Goal: Task Accomplishment & Management: Use online tool/utility

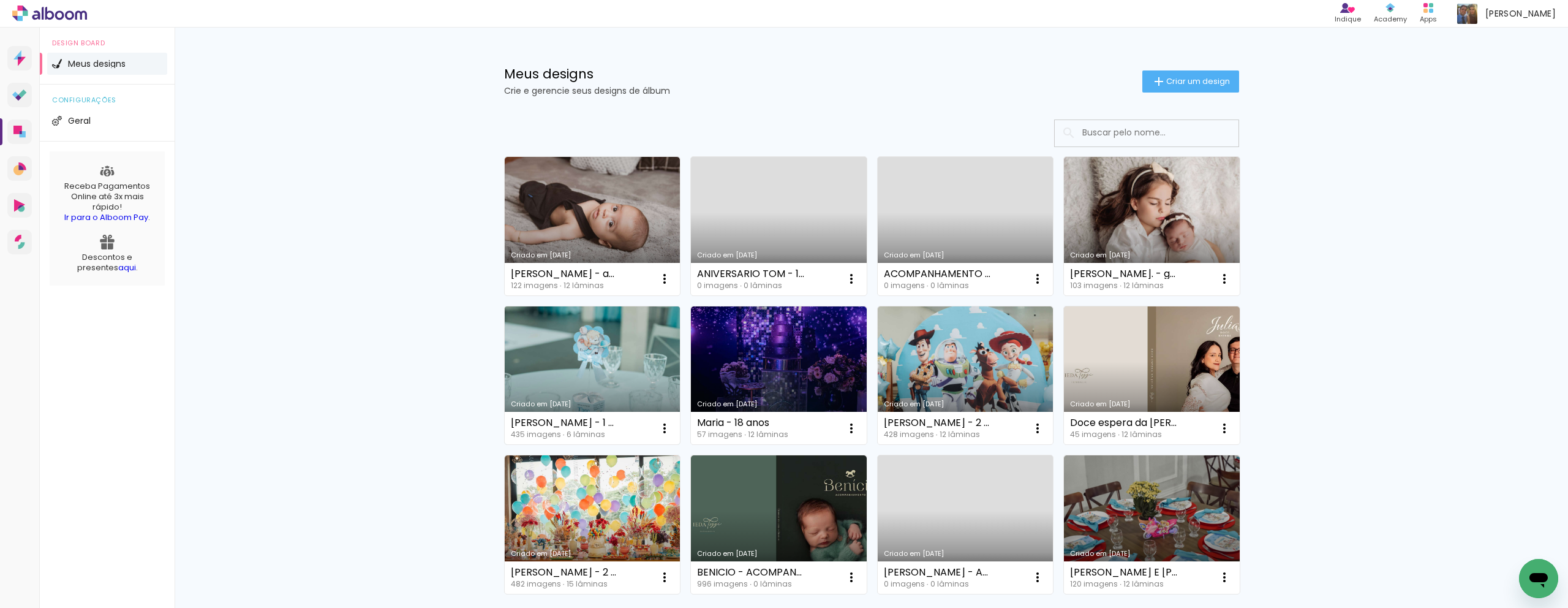
click at [586, 342] on link "Criado em [DATE]" at bounding box center [592, 376] width 176 height 139
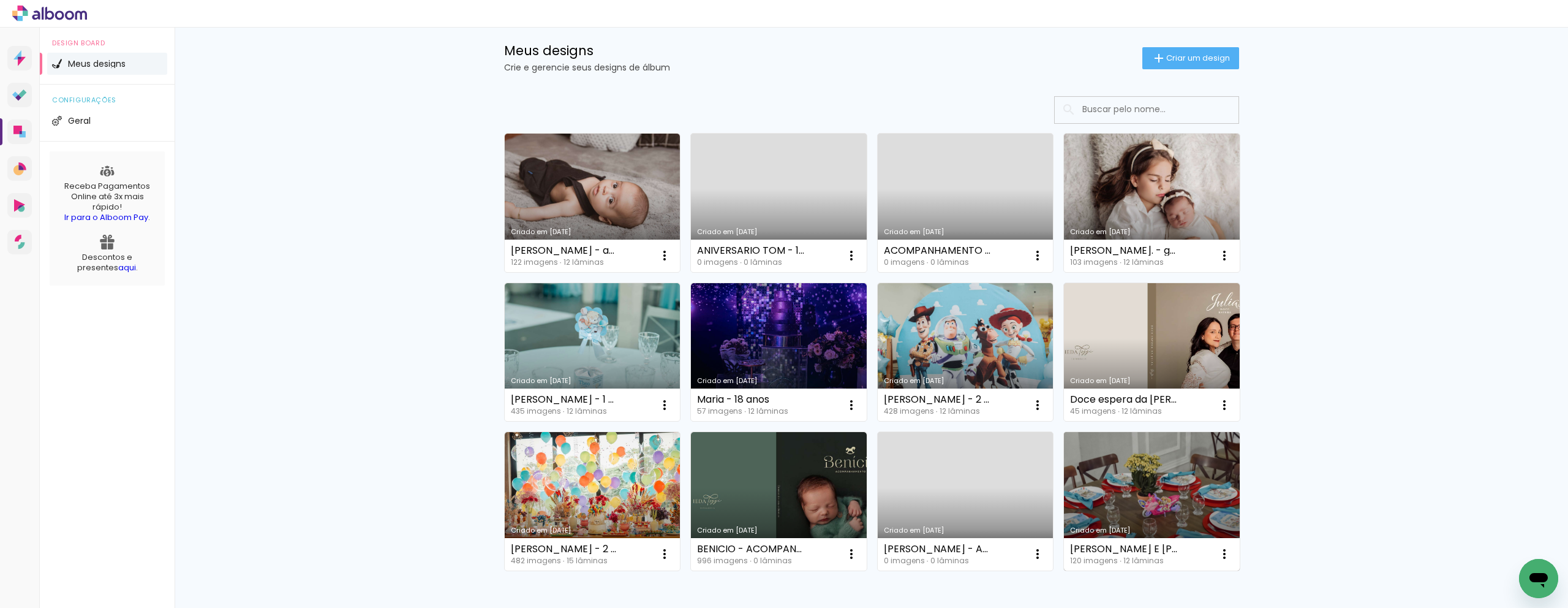
scroll to position [22, 0]
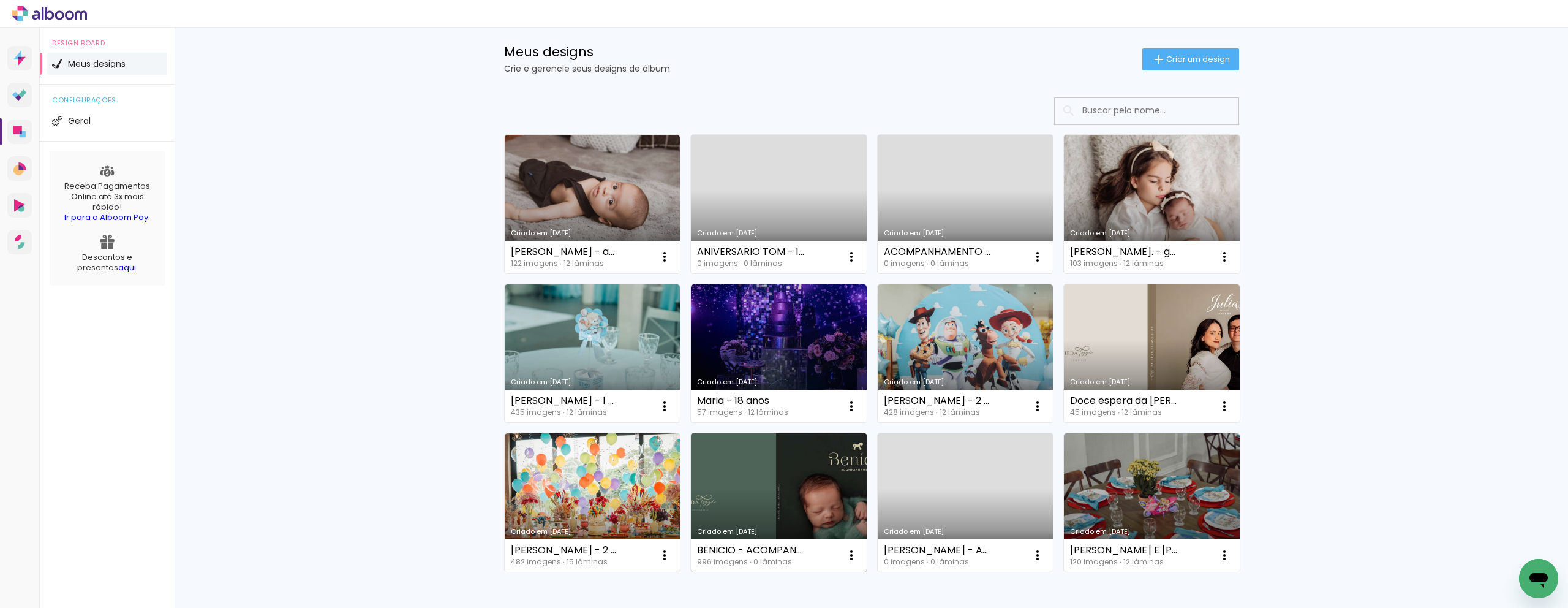
click at [823, 511] on link "Criado em [DATE]" at bounding box center [779, 502] width 176 height 139
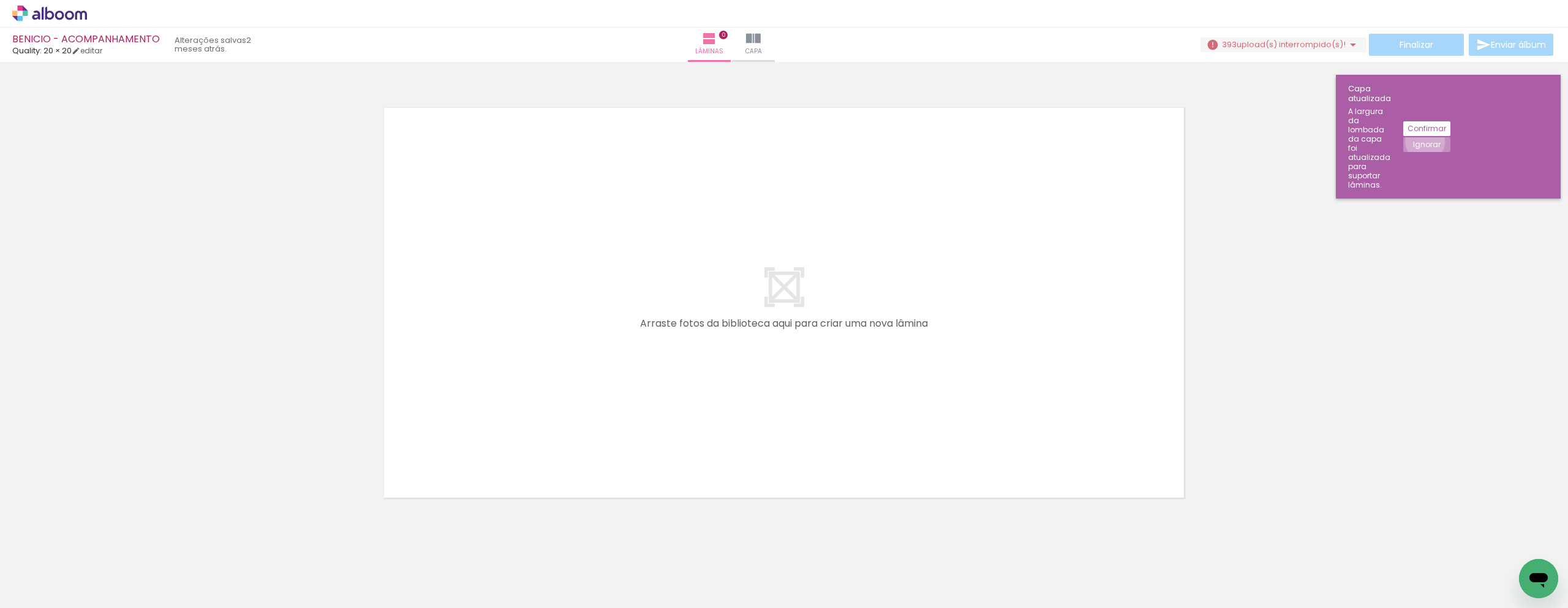
click at [0, 0] on slot "Ignorar" at bounding box center [0, 0] width 0 height 0
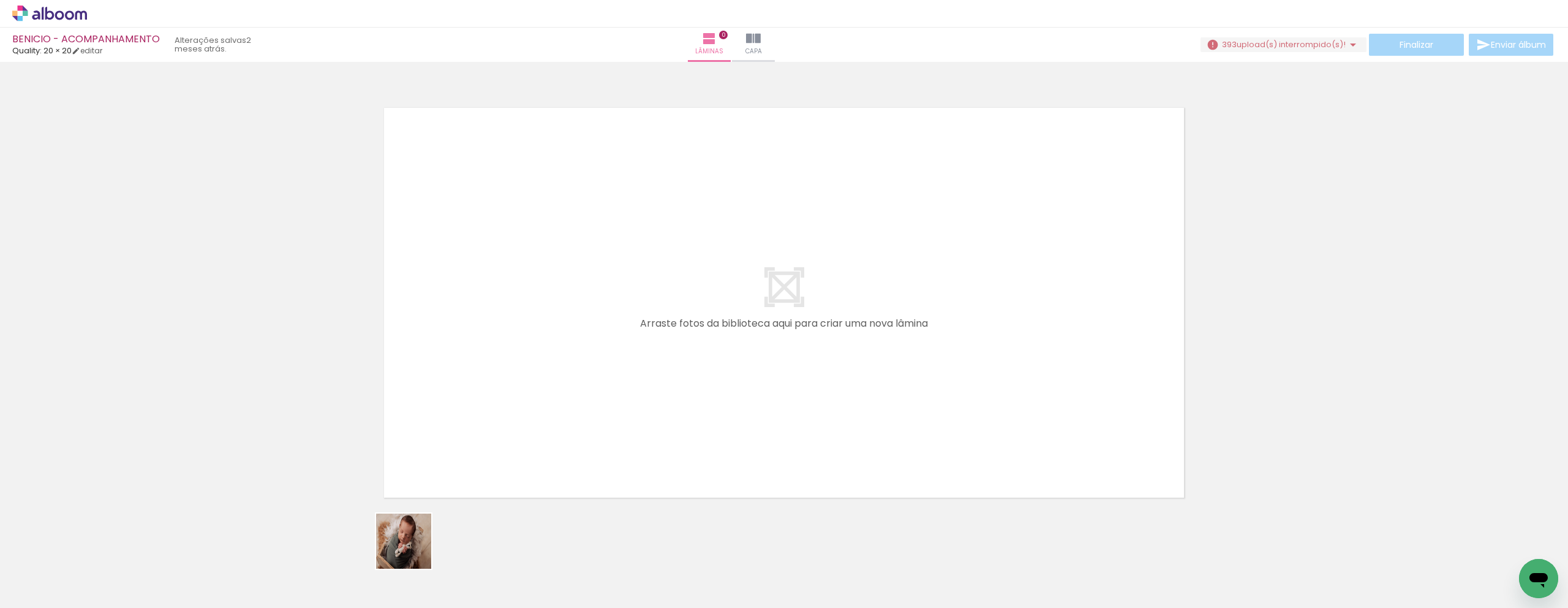
drag, startPoint x: 392, startPoint y: 577, endPoint x: 533, endPoint y: 405, distance: 222.4
click at [531, 404] on quentale-workspace at bounding box center [784, 304] width 1568 height 608
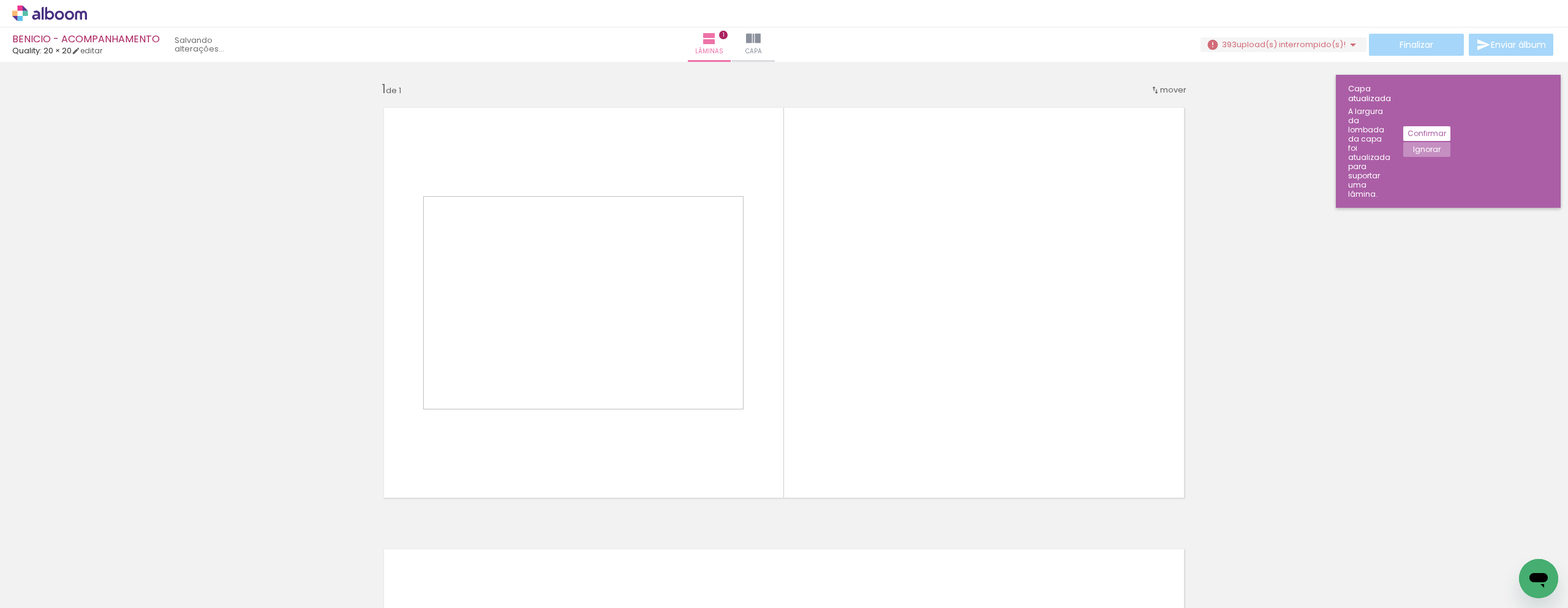
scroll to position [6, 0]
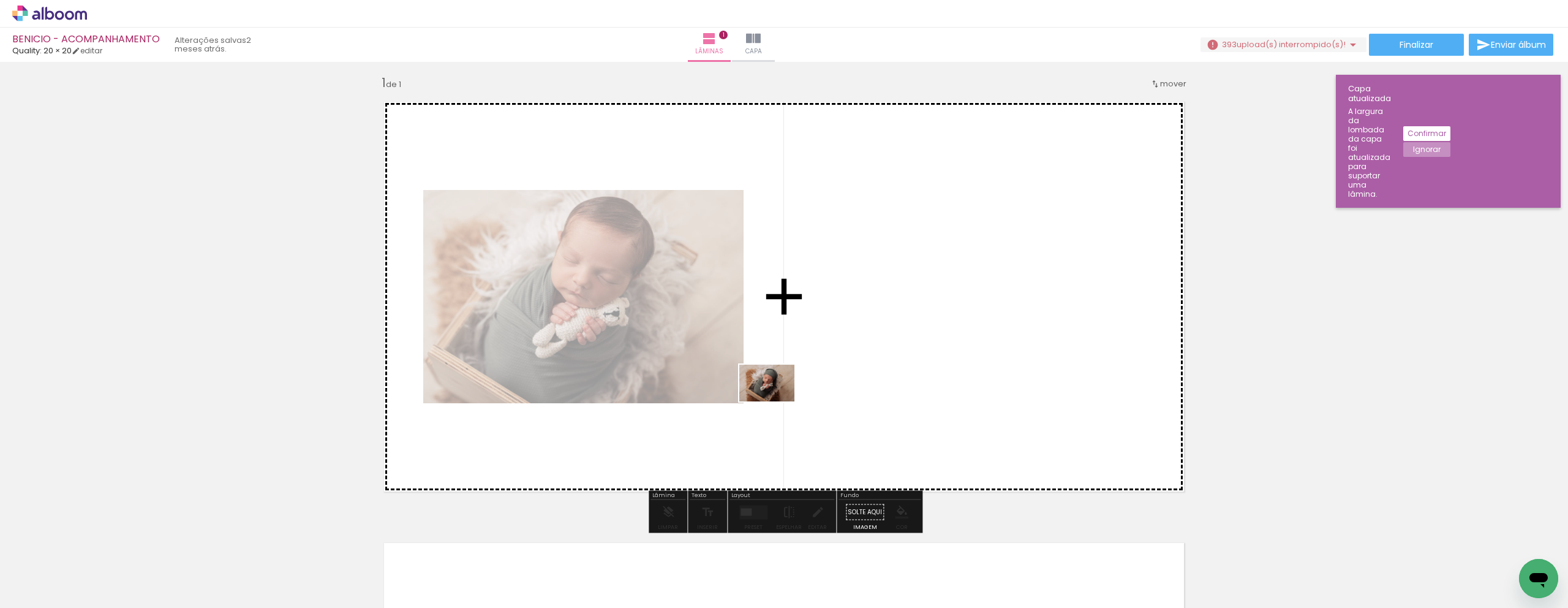
drag, startPoint x: 330, startPoint y: 573, endPoint x: 809, endPoint y: 390, distance: 512.8
click at [809, 390] on quentale-workspace at bounding box center [784, 304] width 1568 height 608
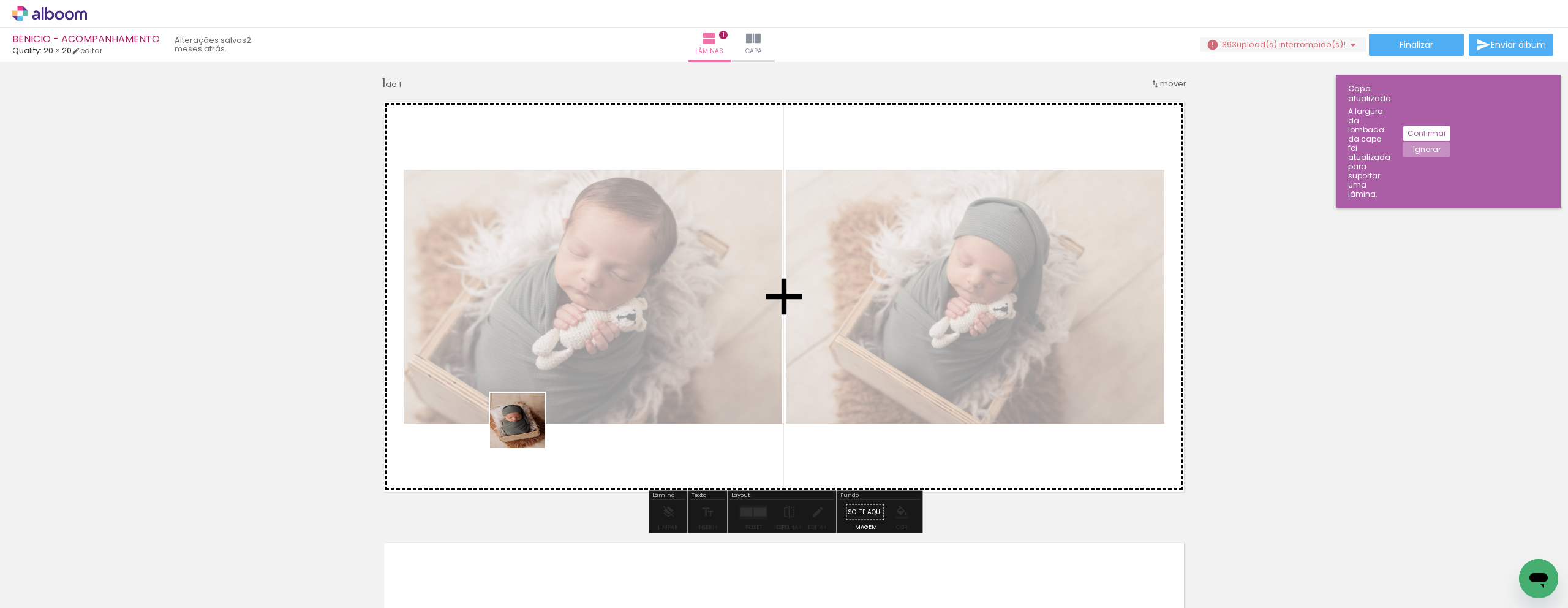
drag, startPoint x: 260, startPoint y: 565, endPoint x: 573, endPoint y: 410, distance: 349.3
click at [573, 410] on quentale-workspace at bounding box center [784, 304] width 1568 height 608
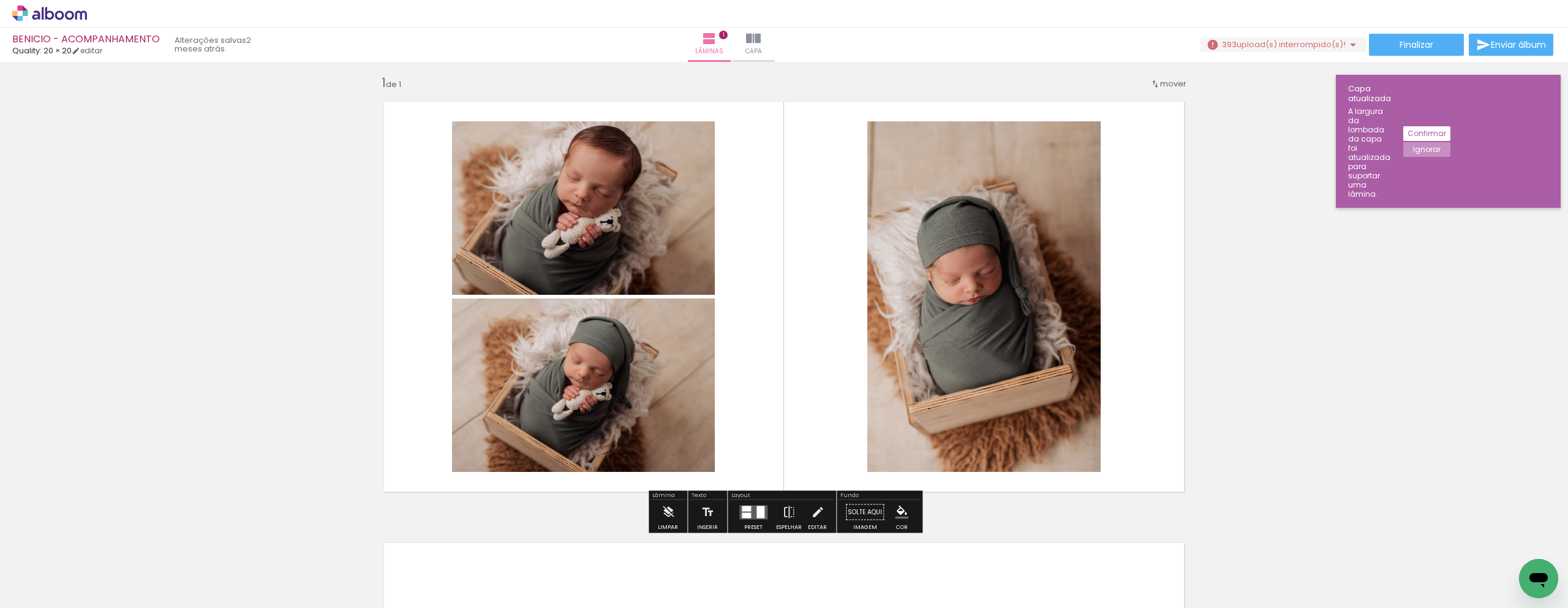
click at [0, 0] on slot "Ignorar" at bounding box center [0, 0] width 0 height 0
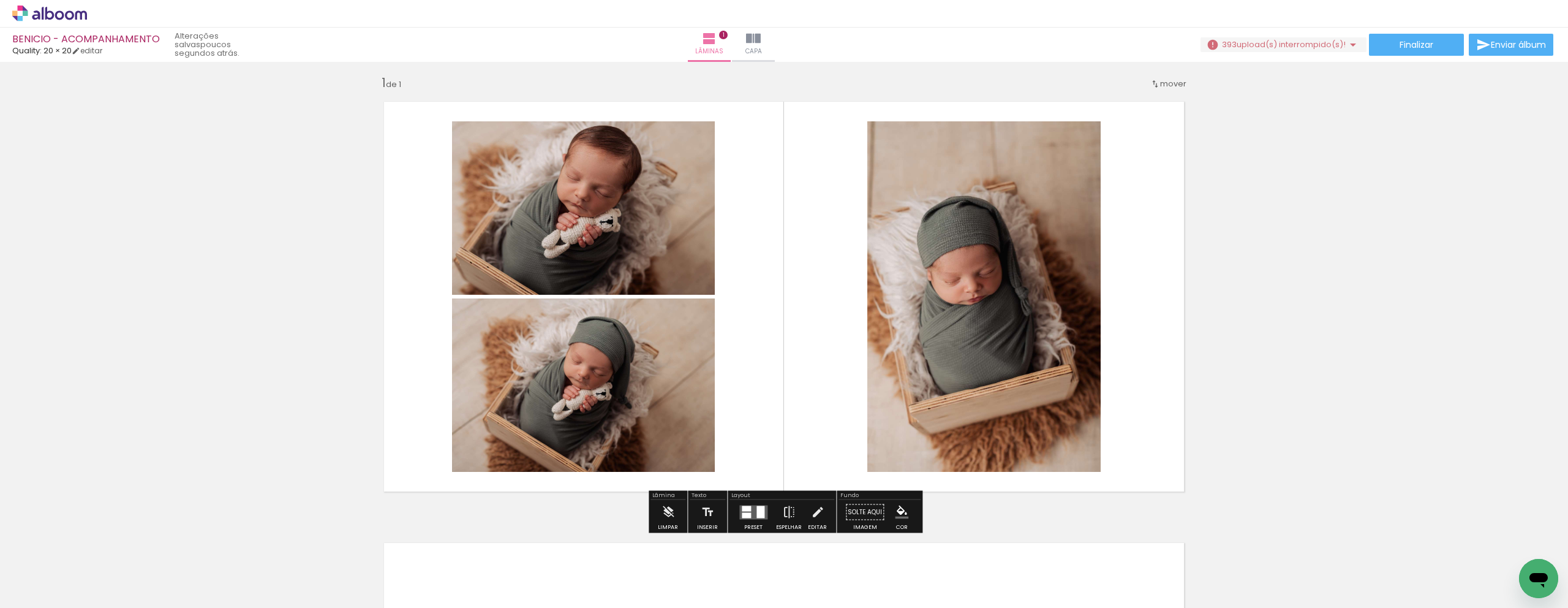
click at [1246, 52] on div "393 upload(s) interrompido(s)! 60,54%" at bounding box center [1283, 45] width 166 height 15
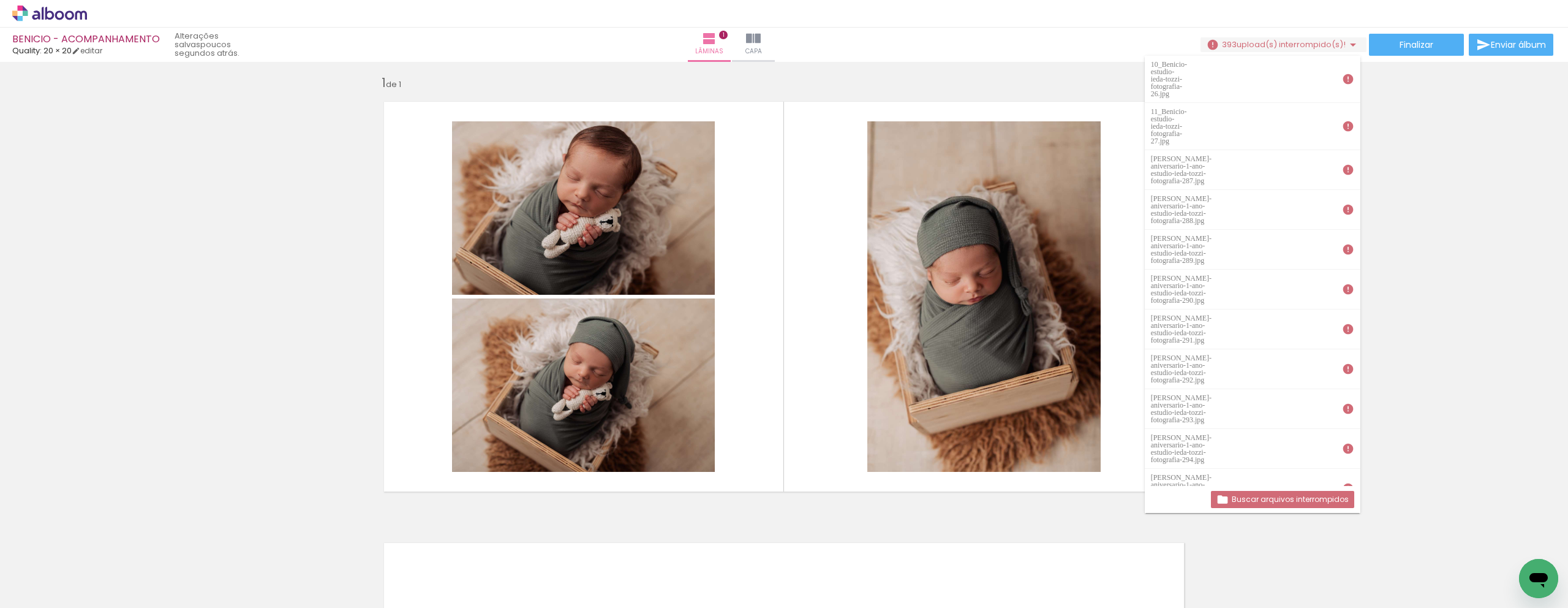
click at [1268, 491] on paper-button "Buscar arquivos interrompidos" at bounding box center [1283, 499] width 143 height 17
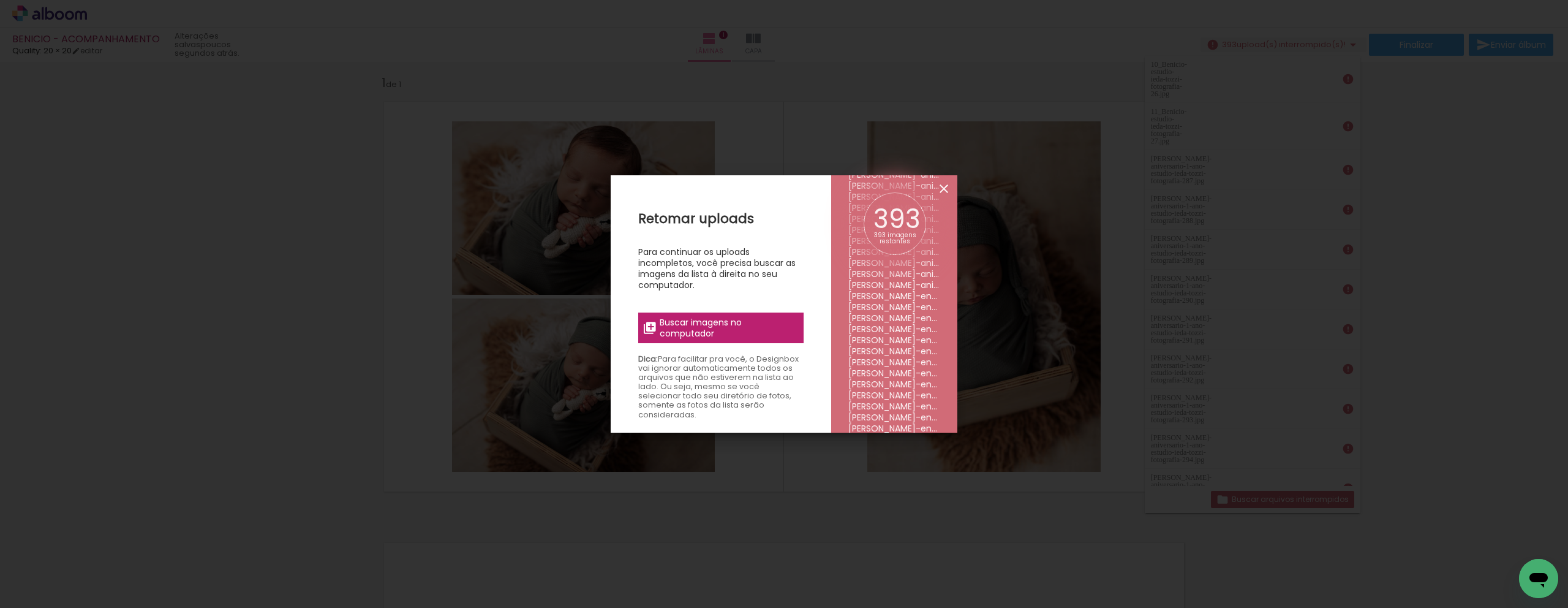
scroll to position [1101, 0]
click at [945, 190] on iron-icon at bounding box center [944, 189] width 15 height 15
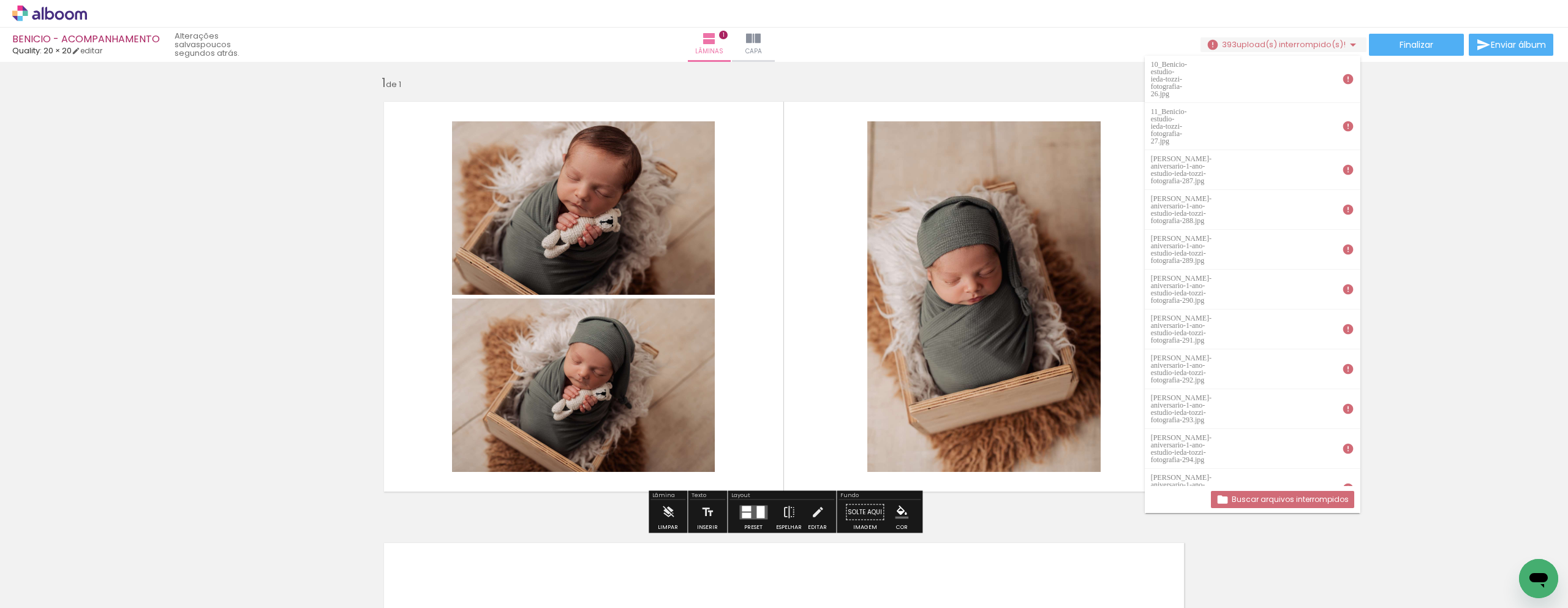
click at [205, 145] on div "Inserir lâmina 1 de 1" at bounding box center [784, 501] width 1568 height 883
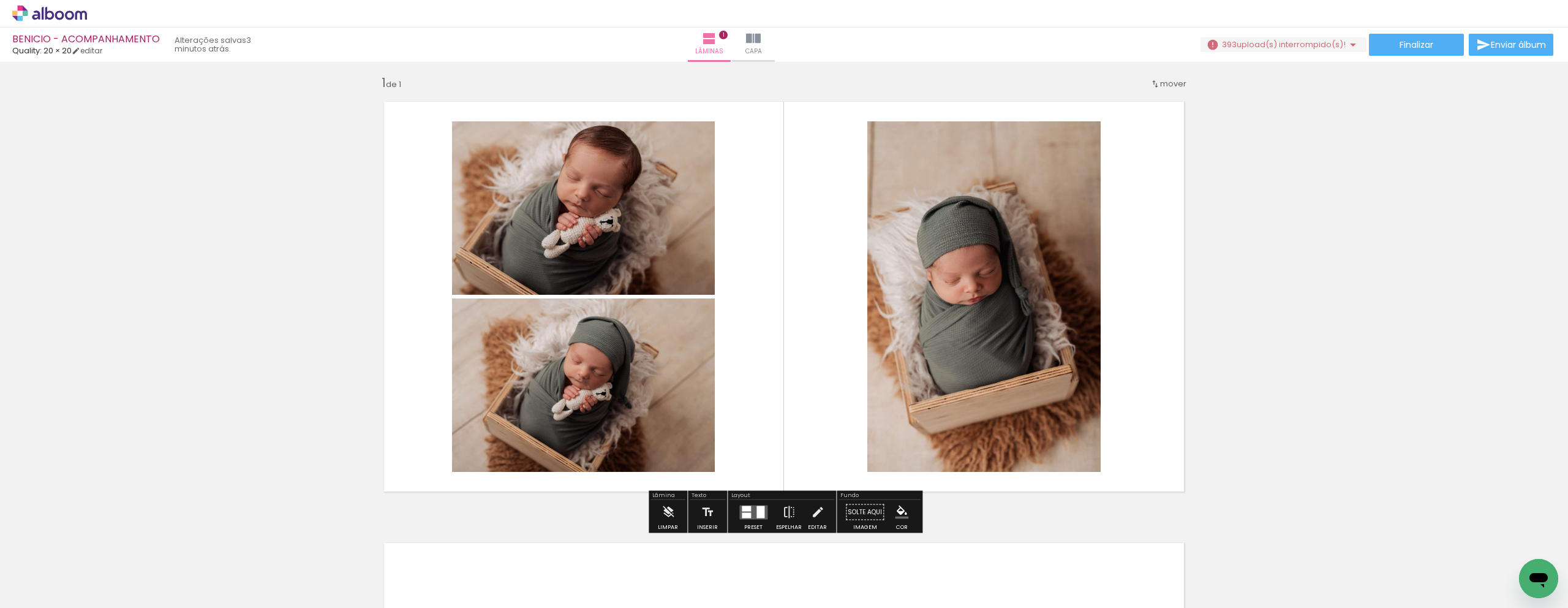
click at [83, 16] on icon at bounding box center [49, 13] width 74 height 16
